Goal: Check status: Check status

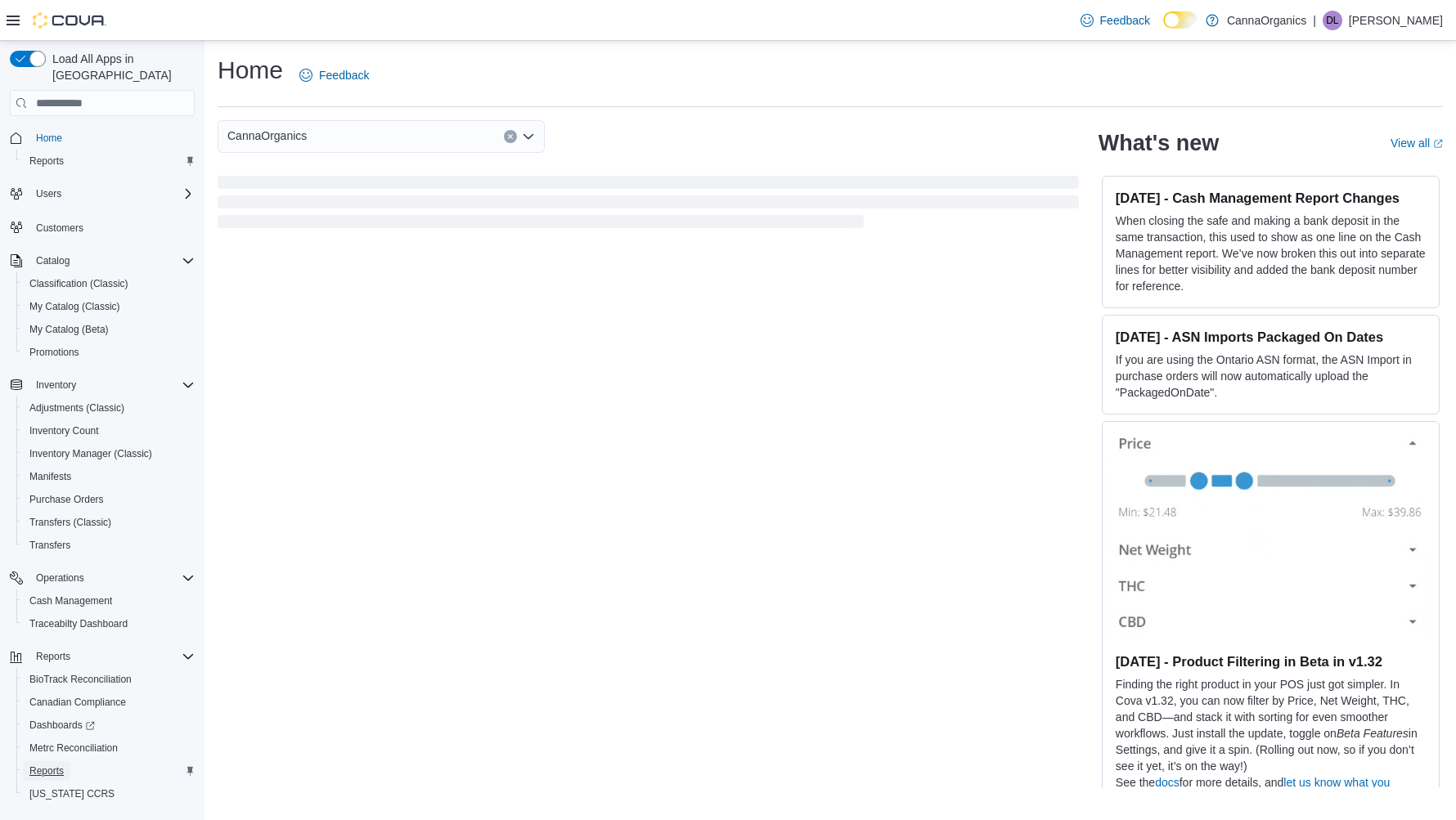
click at [51, 765] on span "Reports" at bounding box center [47, 771] width 34 height 13
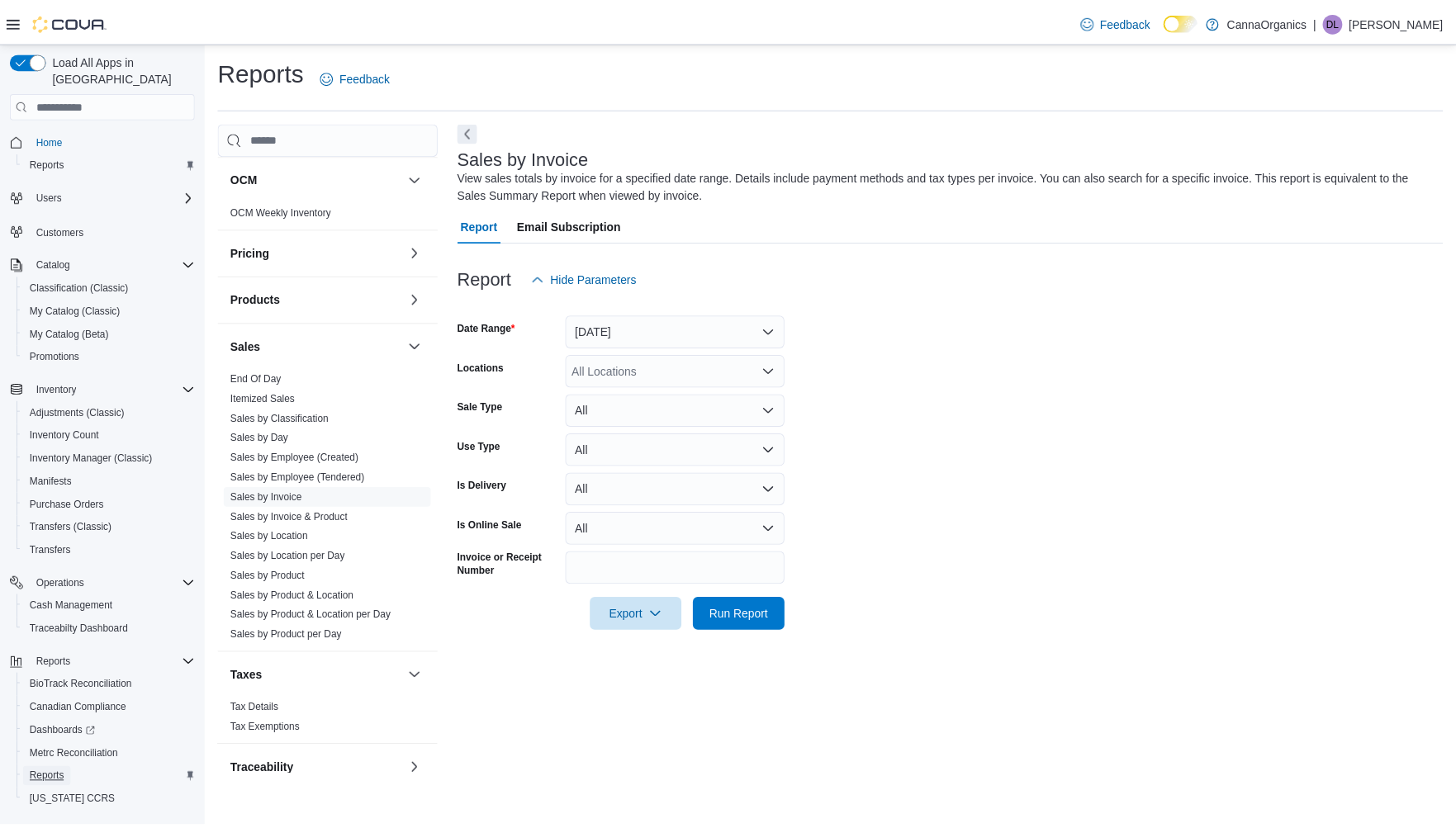
scroll to position [919, 0]
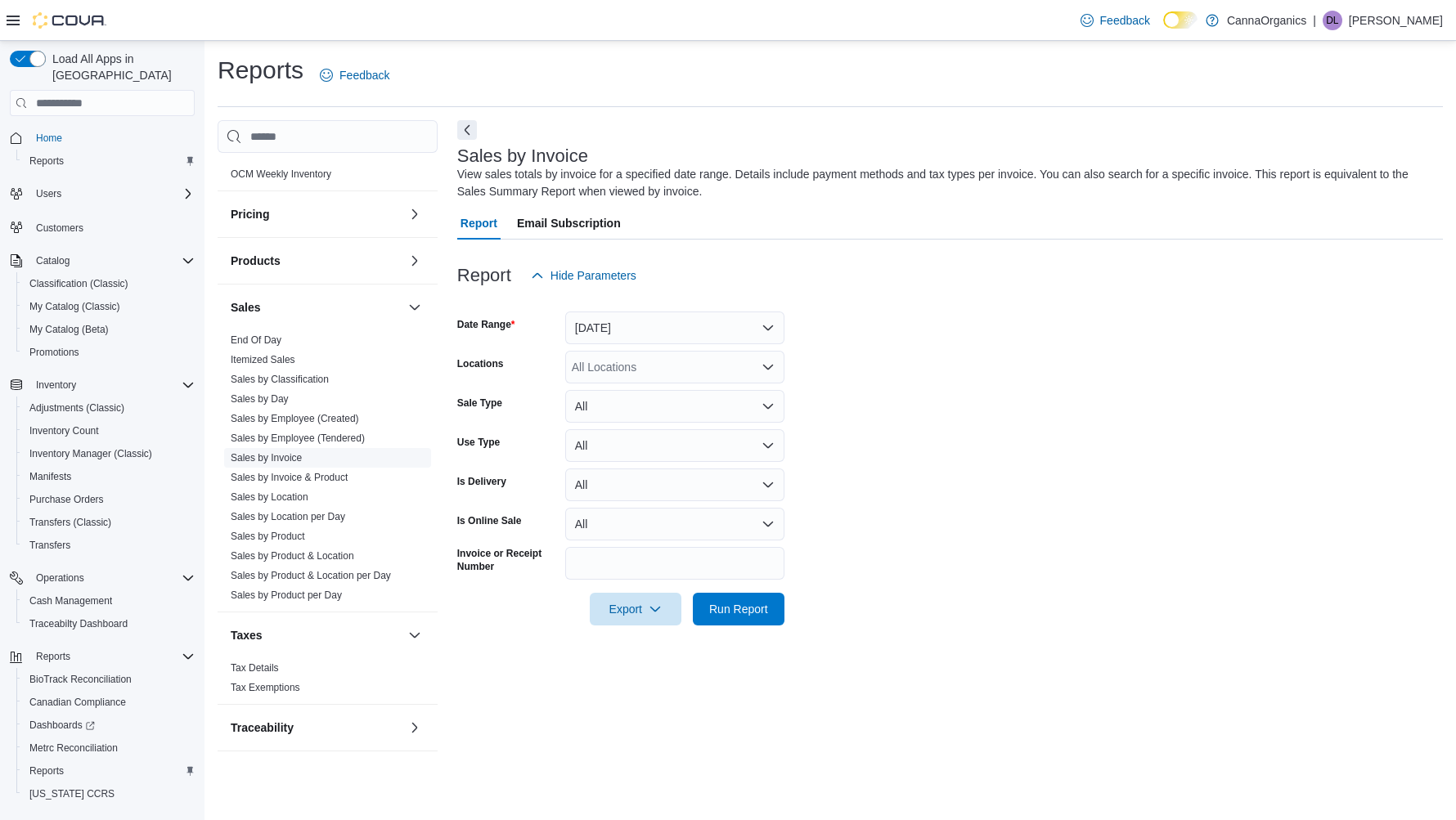
click at [279, 458] on link "Sales by Invoice" at bounding box center [266, 458] width 71 height 11
click at [636, 323] on button "Yesterday" at bounding box center [675, 327] width 219 height 32
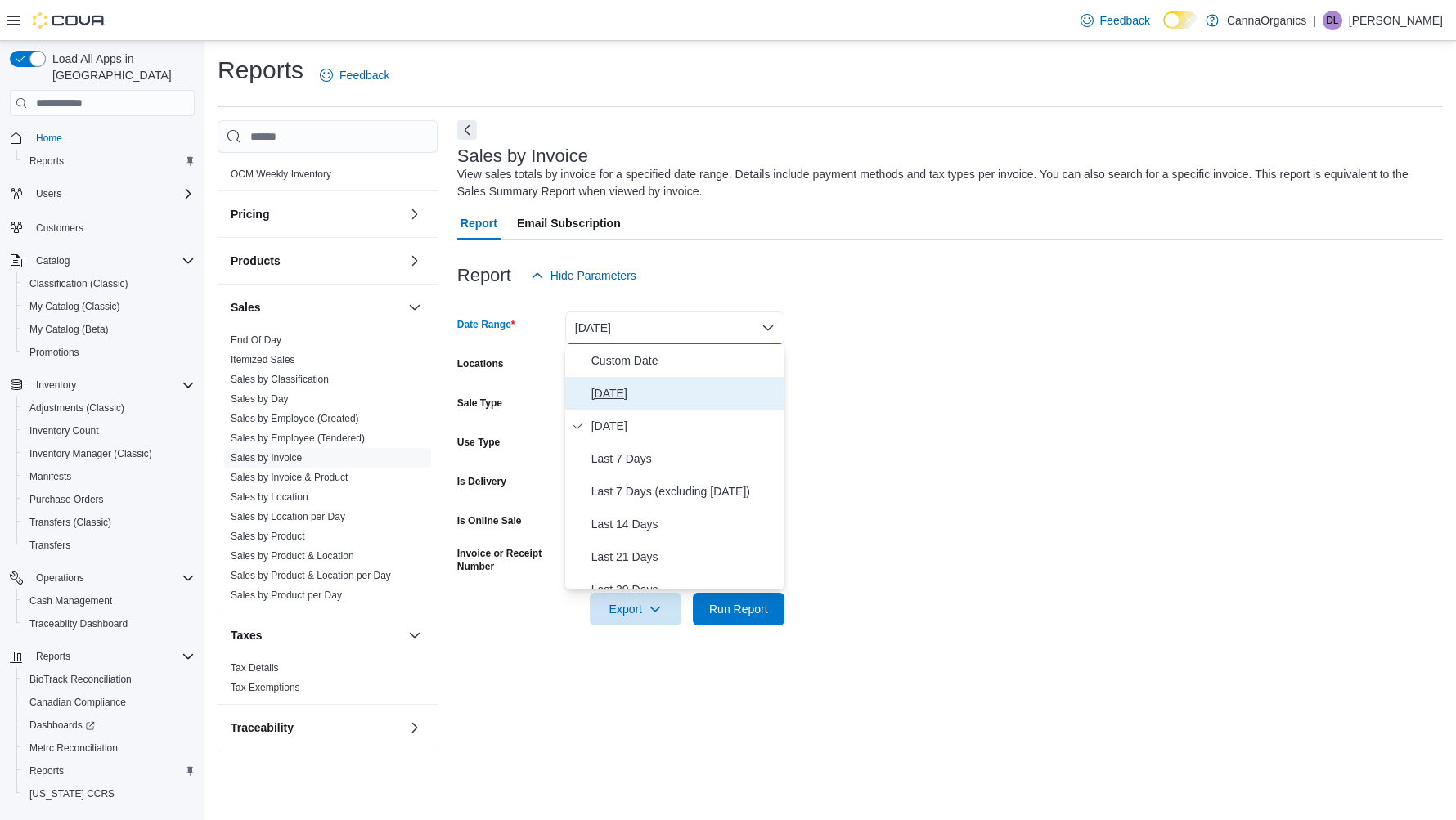
click at [616, 393] on span "Today" at bounding box center [684, 393] width 187 height 20
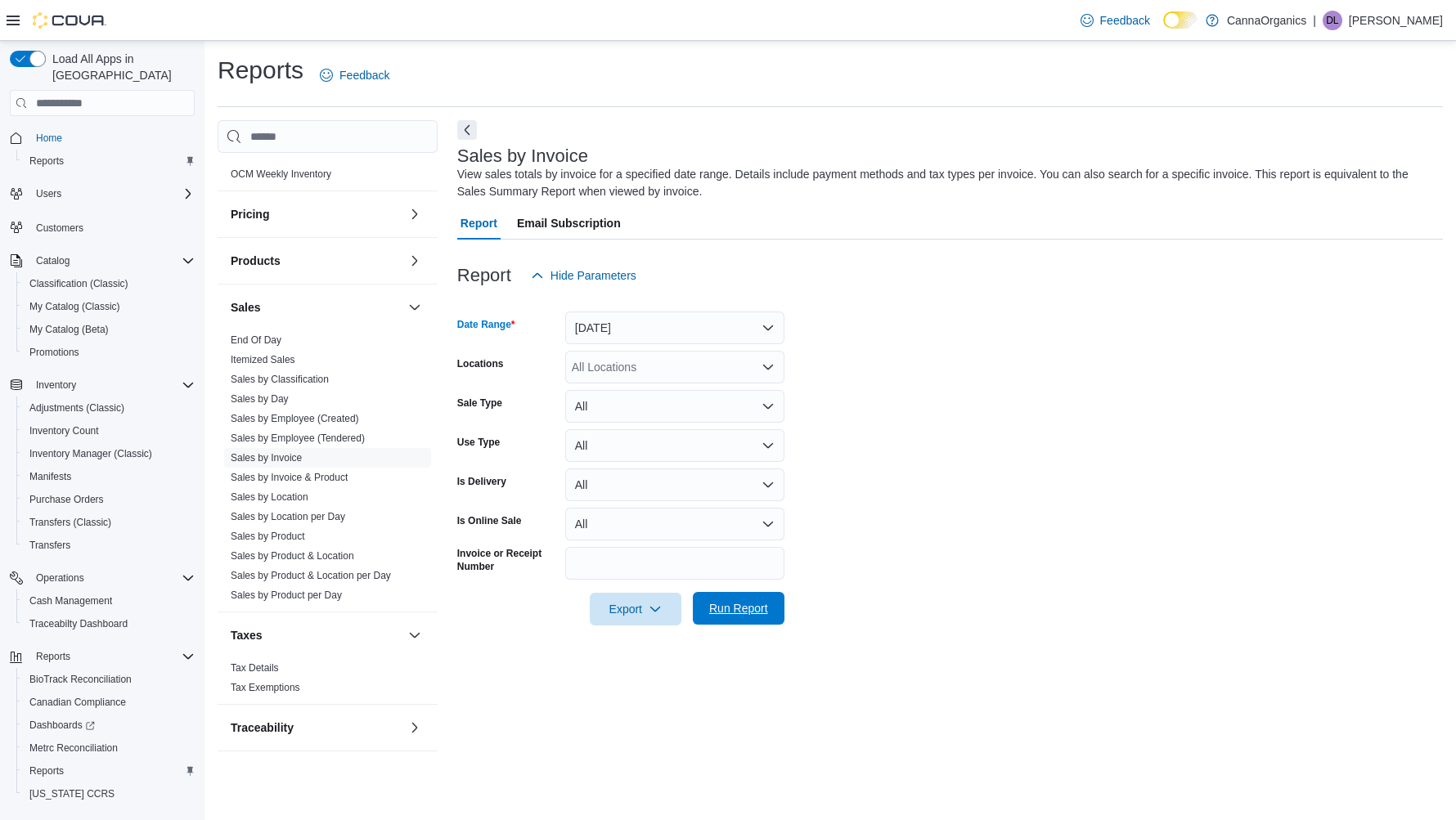
click at [729, 606] on span "Run Report" at bounding box center [738, 608] width 59 height 16
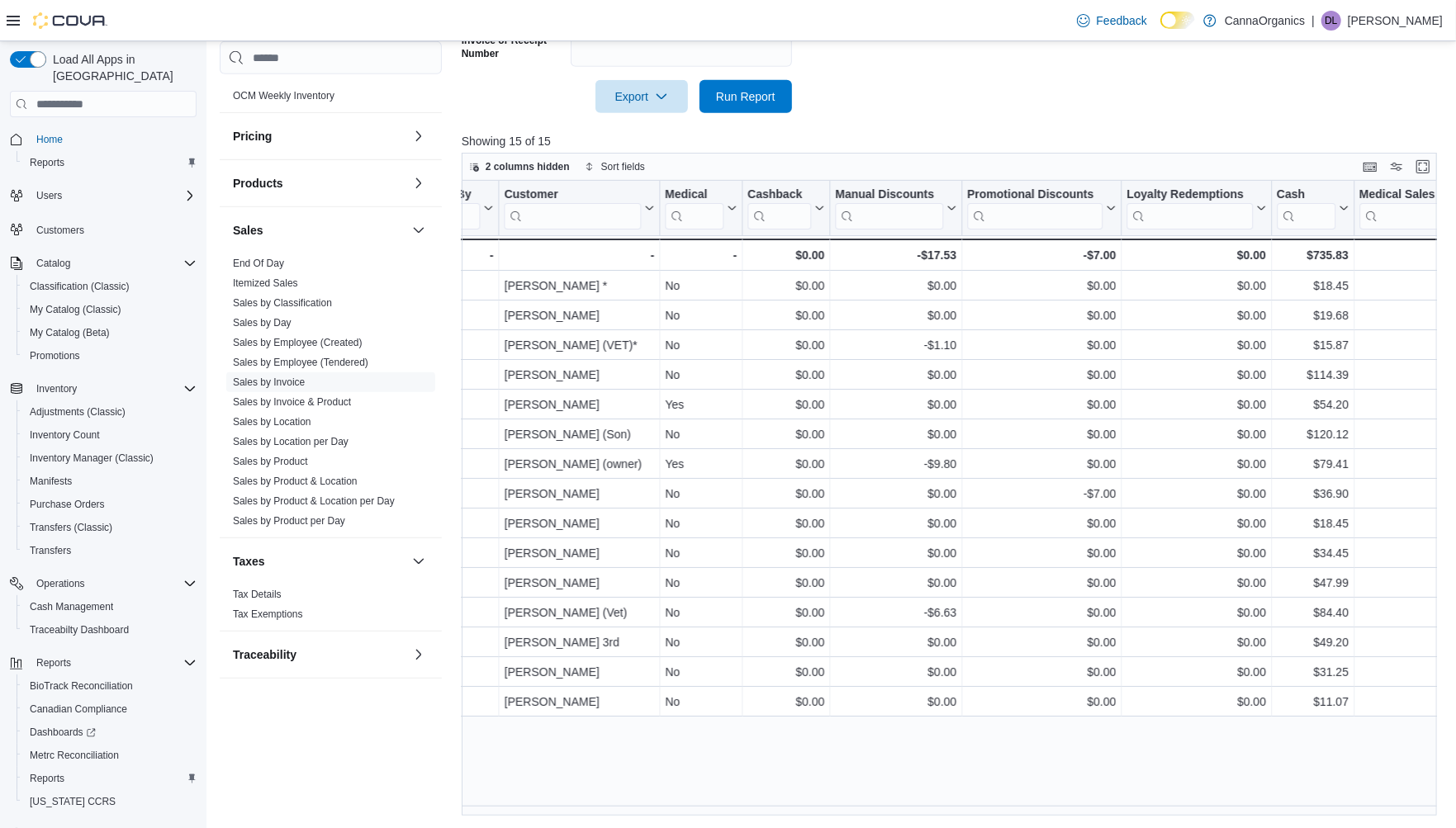
scroll to position [0, 2475]
